Goal: Task Accomplishment & Management: Use online tool/utility

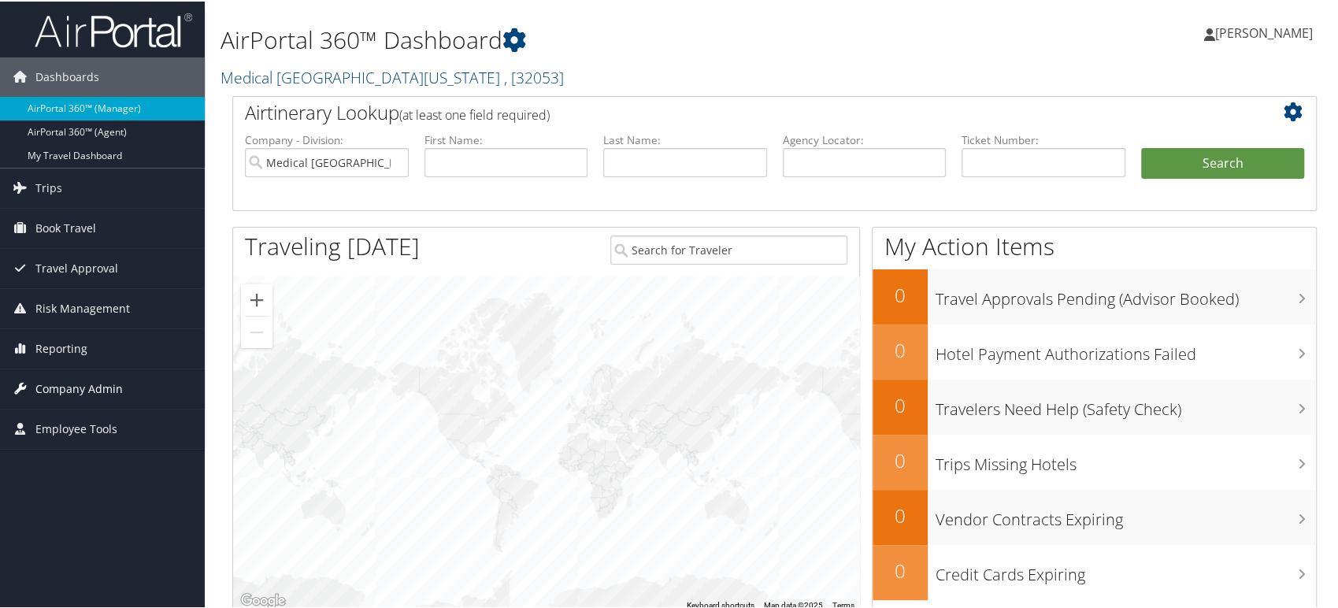
drag, startPoint x: 64, startPoint y: 353, endPoint x: 80, endPoint y: 371, distance: 24.0
click at [64, 352] on span "Reporting" at bounding box center [61, 347] width 52 height 39
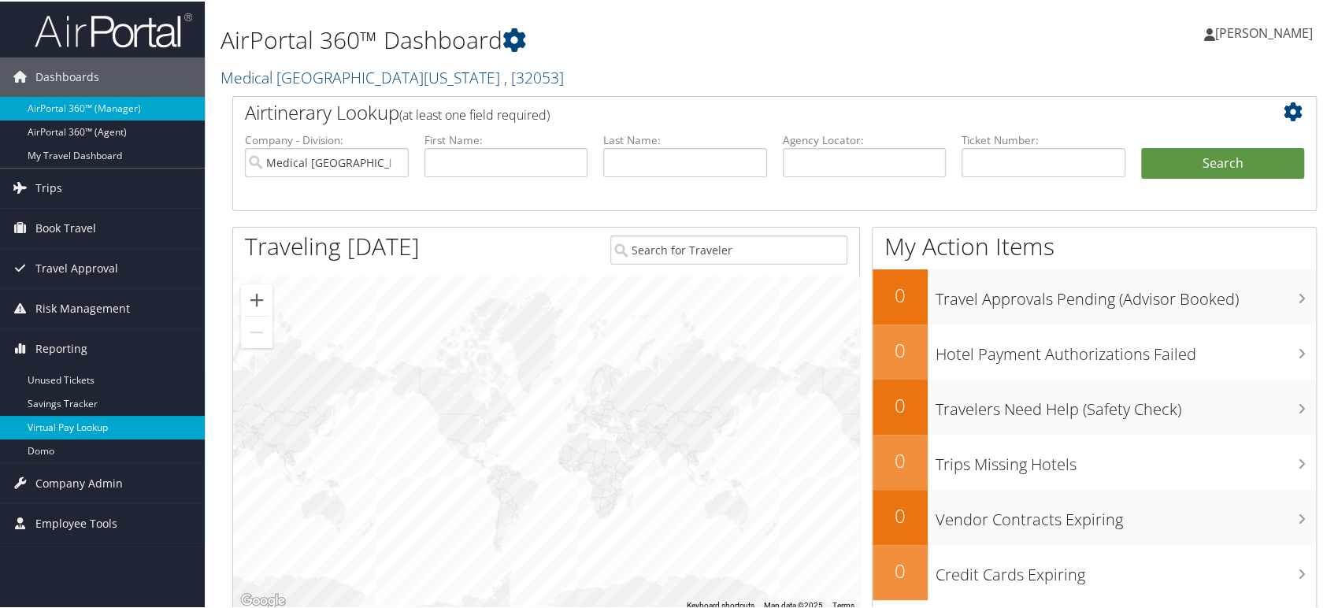
click at [126, 424] on link "Virtual Pay Lookup" at bounding box center [102, 426] width 205 height 24
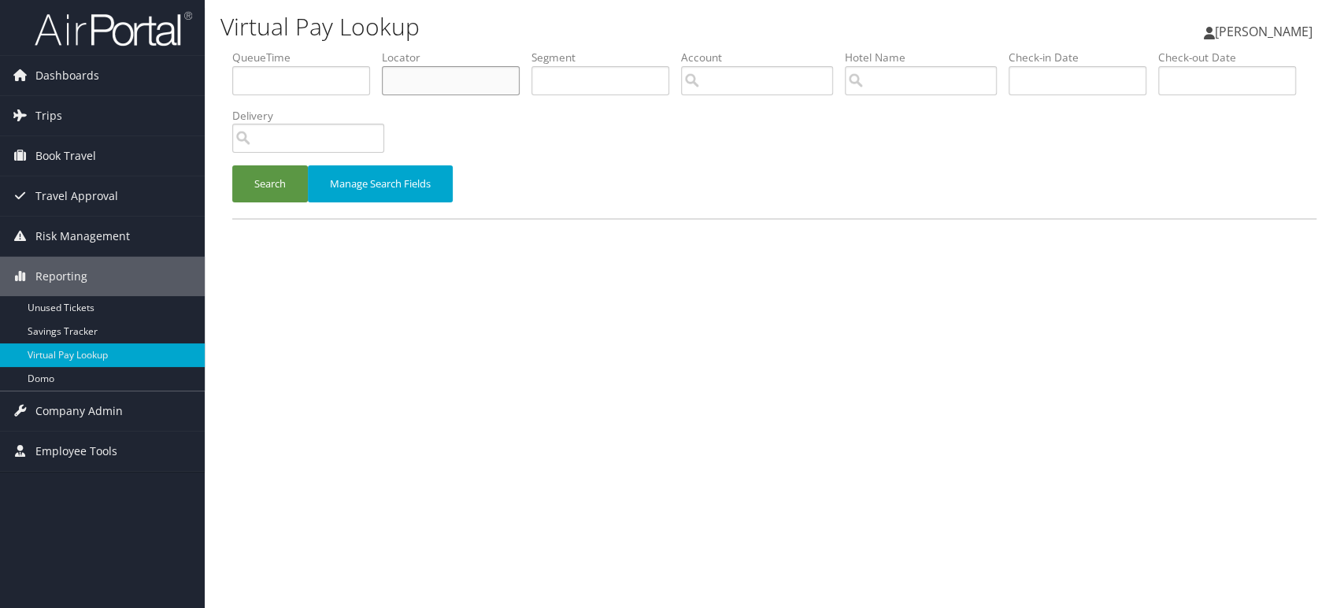
click at [445, 87] on input "text" at bounding box center [451, 80] width 138 height 29
paste input "WIKCAB"
type input "WIKCAB"
click at [265, 184] on button "Search" at bounding box center [270, 183] width 76 height 37
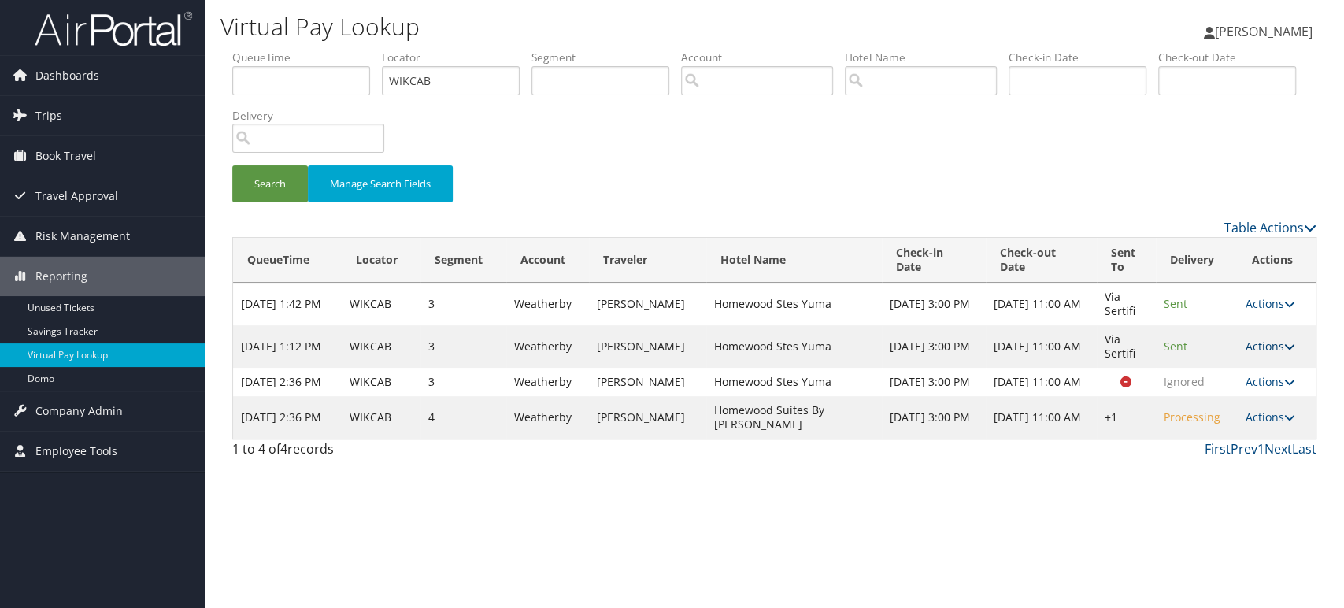
click at [1280, 343] on link "Actions" at bounding box center [1271, 346] width 50 height 15
click at [1231, 393] on link "Logs" at bounding box center [1240, 396] width 99 height 27
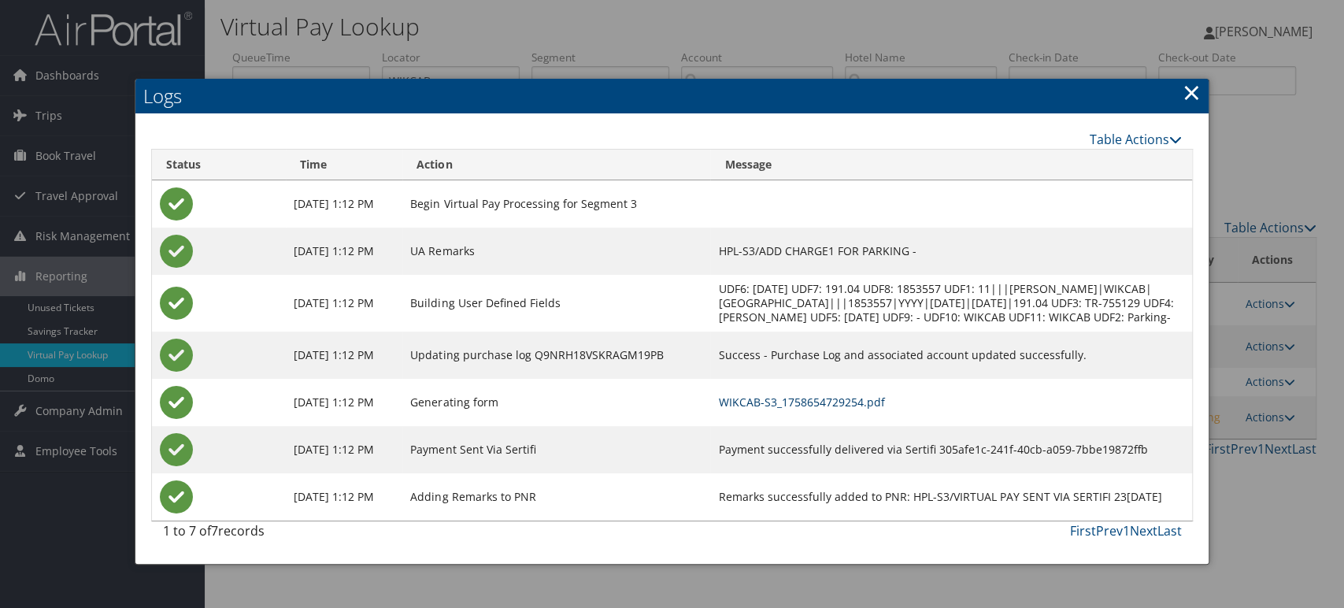
click at [835, 409] on link "WIKCAB-S3_1758654729254.pdf" at bounding box center [801, 402] width 166 height 15
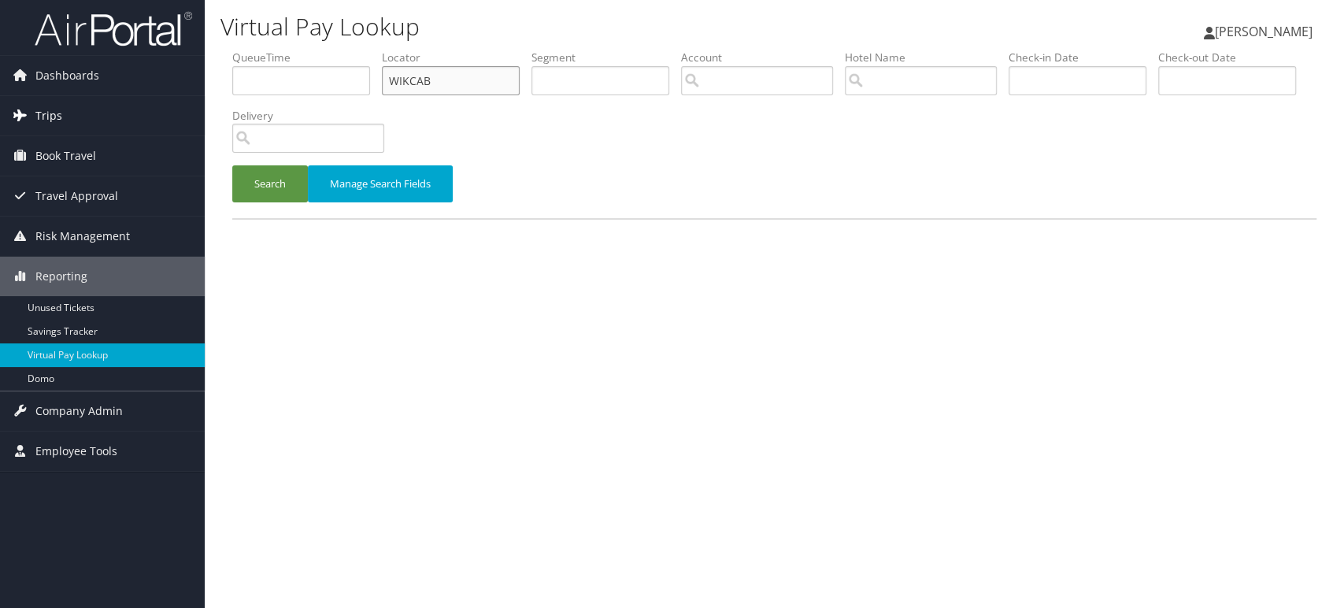
drag, startPoint x: 454, startPoint y: 76, endPoint x: 151, endPoint y: 105, distance: 304.6
click at [183, 103] on div "Dashboards AirPortal 360™ (Manager) AirPortal 360™ (Agent) My Travel Dashboard …" at bounding box center [672, 304] width 1344 height 608
click at [269, 195] on button "Search" at bounding box center [270, 183] width 76 height 37
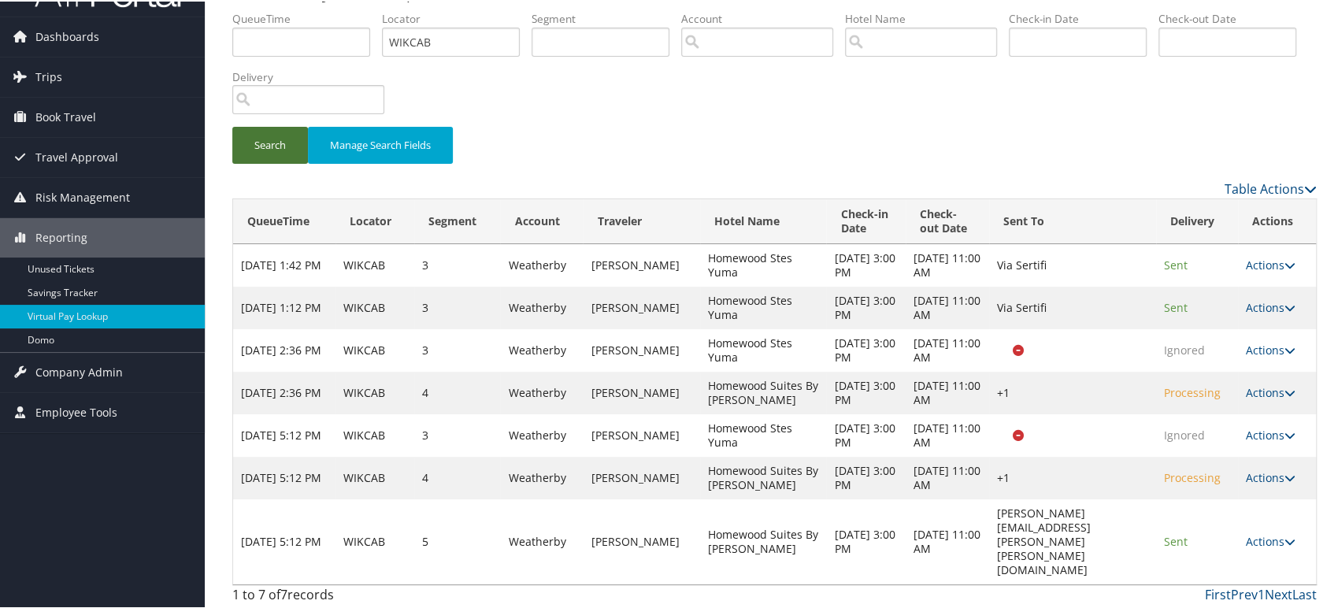
scroll to position [42, 0]
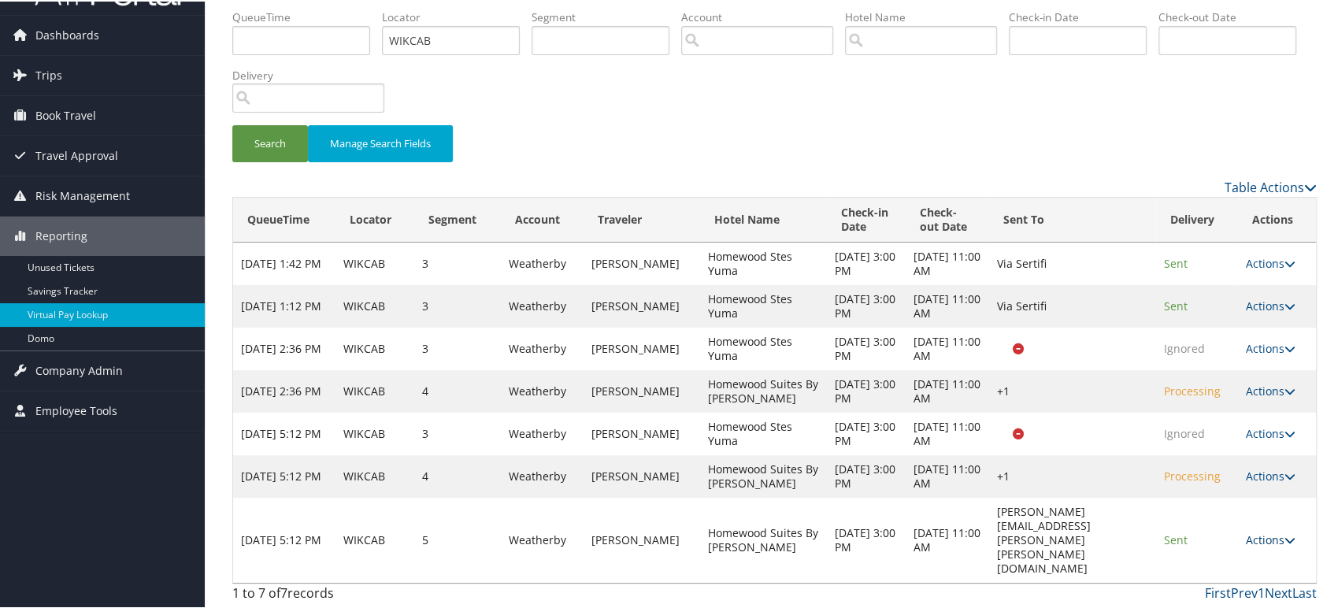
click at [1289, 544] on icon at bounding box center [1289, 538] width 11 height 11
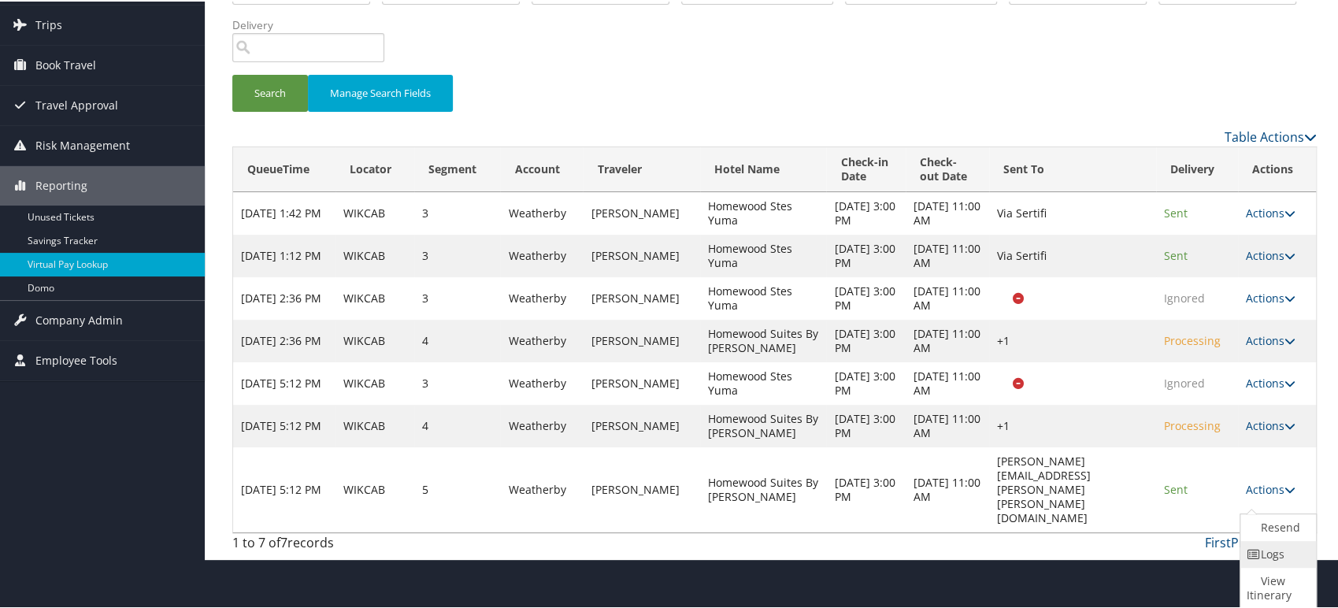
click at [1279, 554] on link "Logs" at bounding box center [1276, 552] width 72 height 27
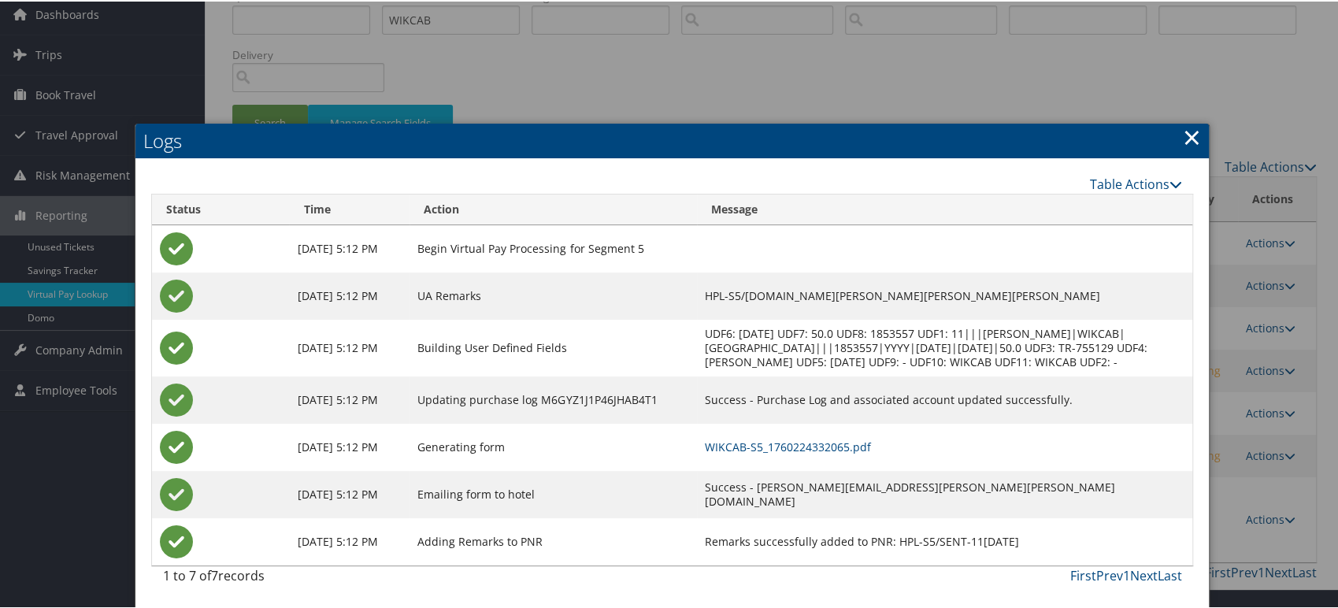
scroll to position [76, 0]
click at [833, 449] on link "WIKCAB-S5_1760224332065.pdf" at bounding box center [788, 445] width 166 height 15
